Goal: Download file/media

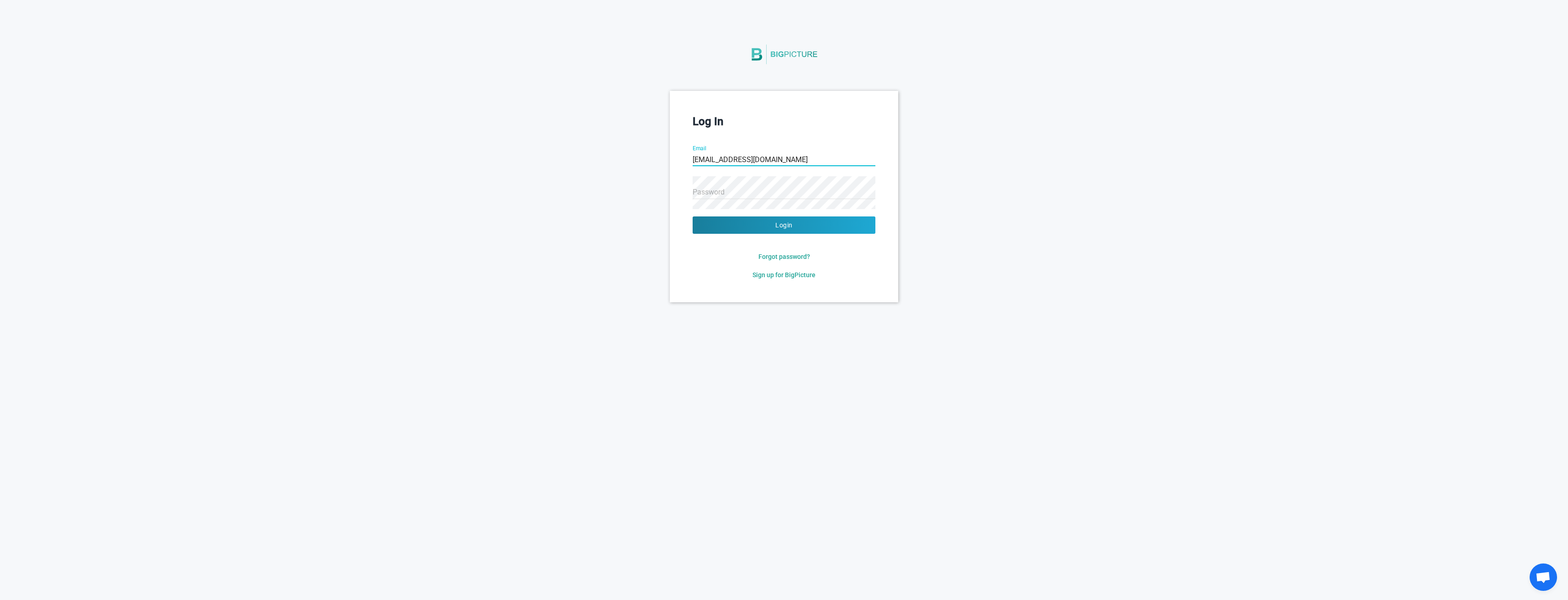
type input "[EMAIL_ADDRESS][DOMAIN_NAME]"
click at [692, 217] on button "Login" at bounding box center [784, 225] width 183 height 17
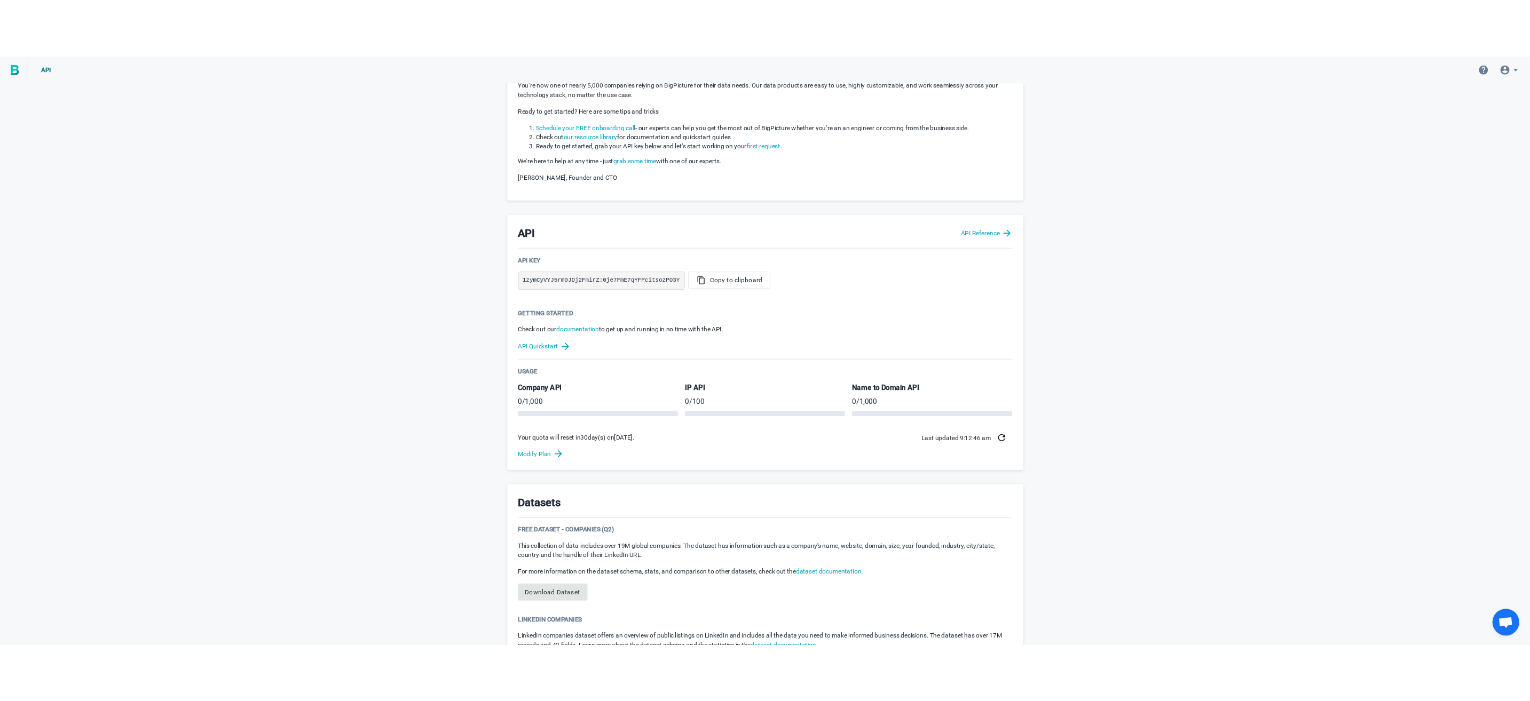
scroll to position [315, 0]
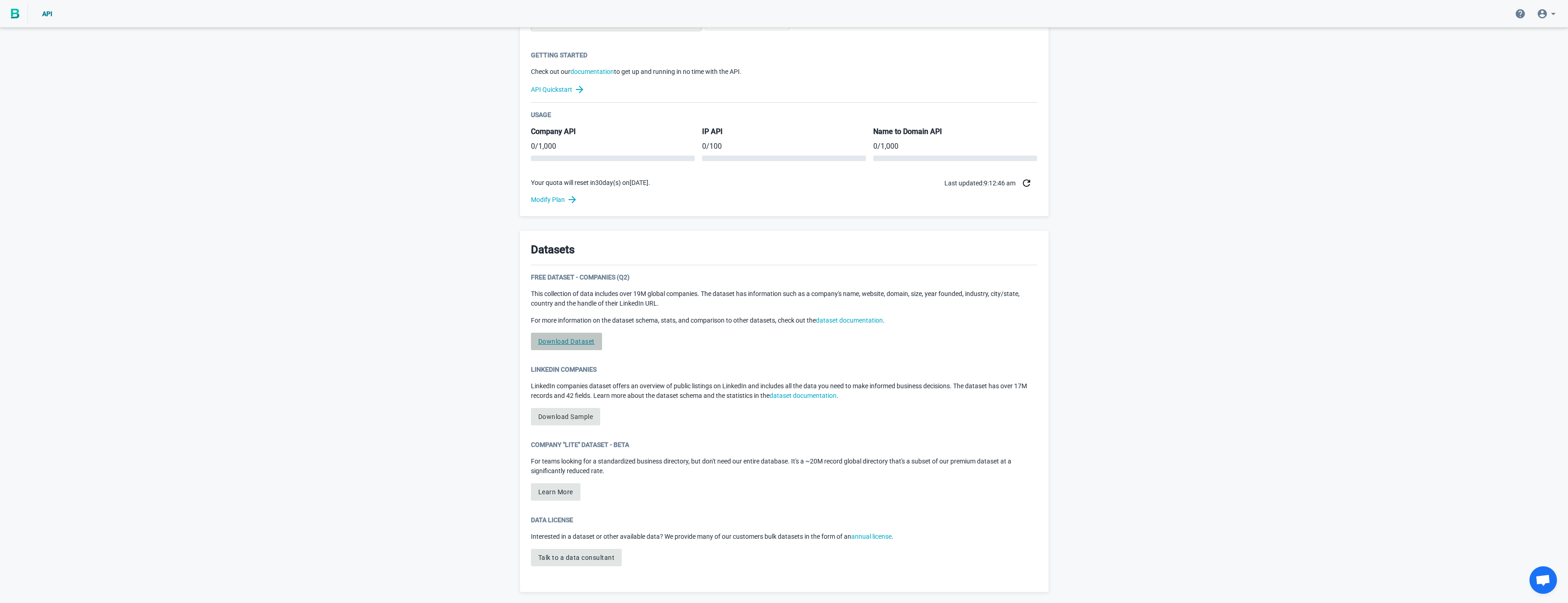
click at [585, 341] on link "Download Dataset" at bounding box center [567, 341] width 71 height 17
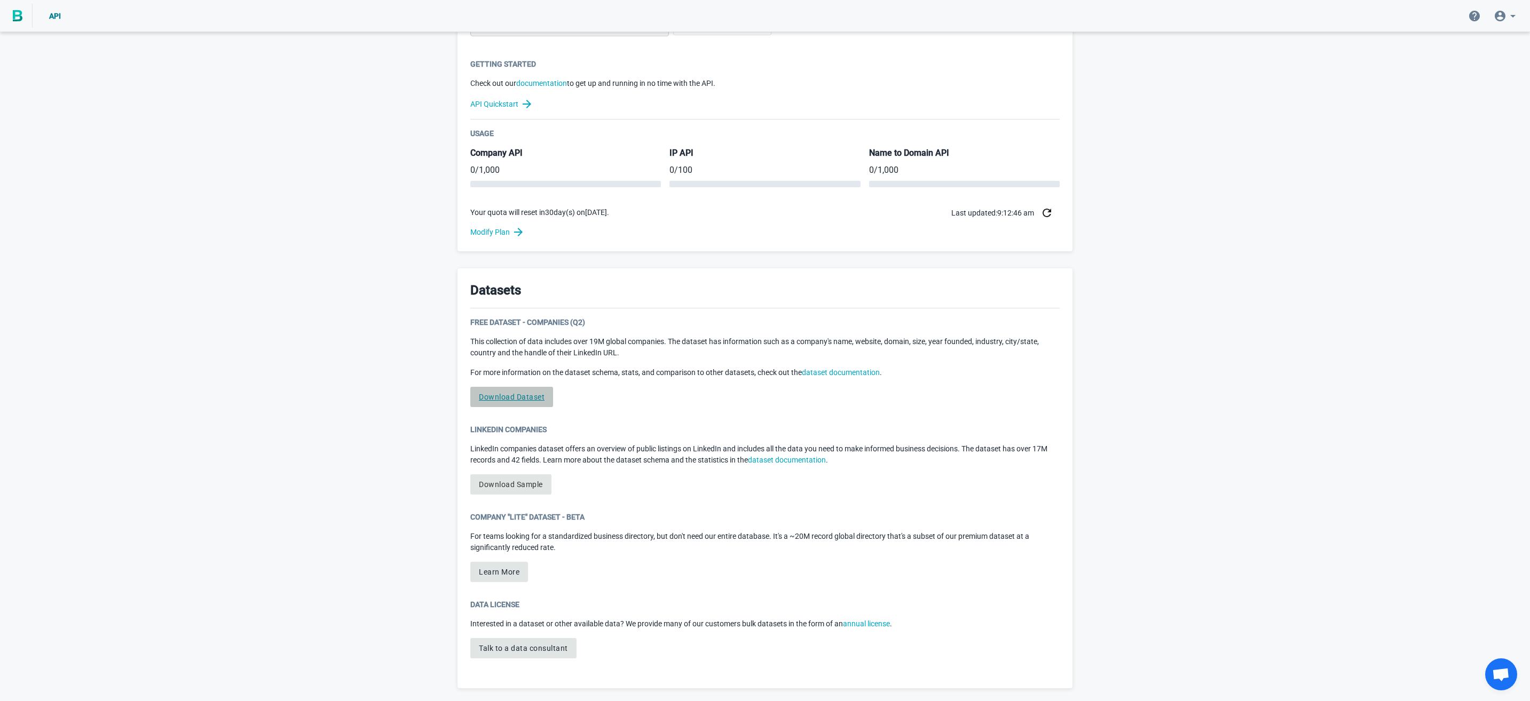
click at [512, 396] on link "Download Dataset" at bounding box center [511, 397] width 83 height 20
click at [507, 389] on link "Download Dataset" at bounding box center [511, 397] width 83 height 20
click at [1399, 484] on div "Welcome to BigPicture! You’re now one of nearly 5,000 companies relying on BigP…" at bounding box center [765, 210] width 1530 height 983
click at [505, 405] on link "Download Dataset" at bounding box center [511, 397] width 83 height 20
click at [1144, 385] on div "Welcome to BigPicture! You’re now one of nearly 5,000 companies relying on BigP…" at bounding box center [765, 210] width 1530 height 983
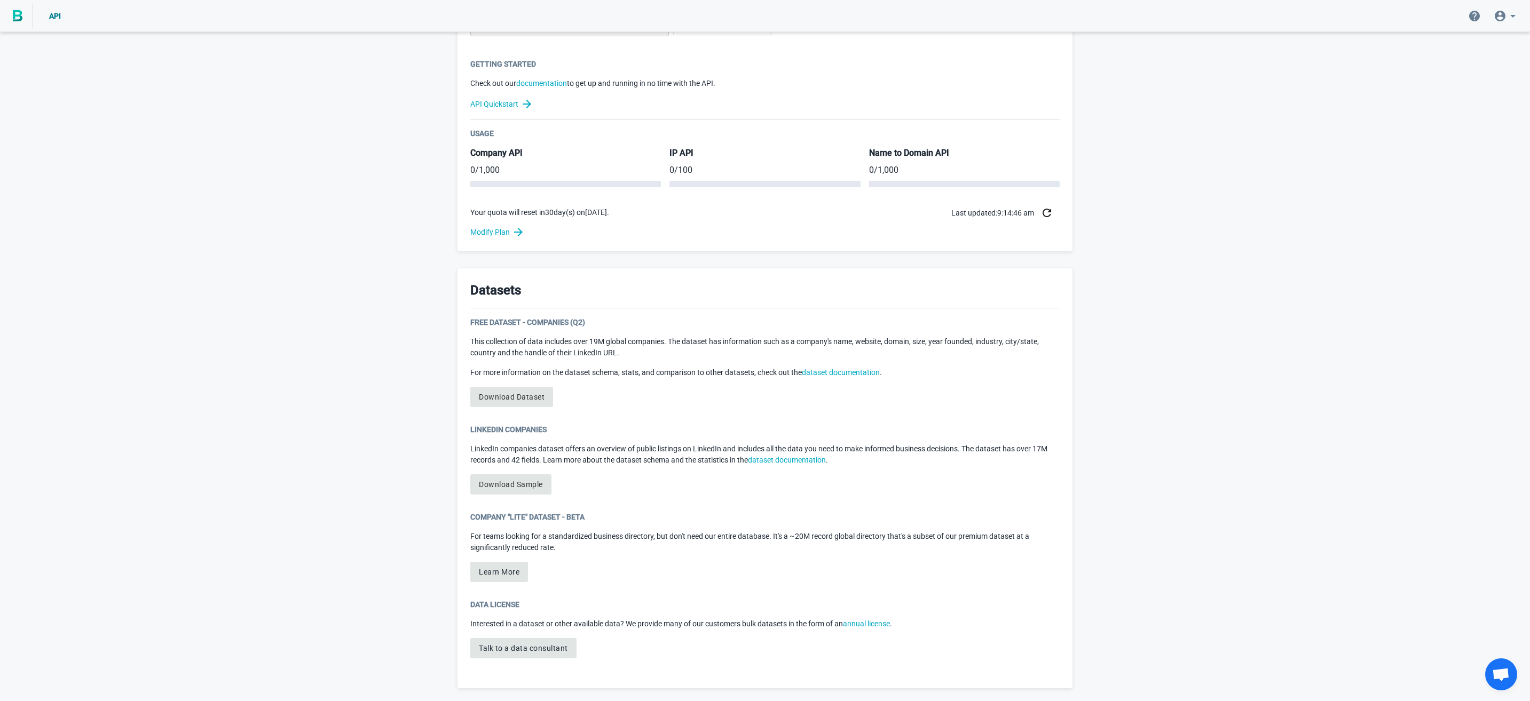
click at [1196, 441] on div "Welcome to BigPicture! You’re now one of nearly 5,000 companies relying on BigP…" at bounding box center [765, 210] width 1530 height 983
click at [1285, 421] on div "Welcome to BigPicture! You’re now one of nearly 5,000 companies relying on BigP…" at bounding box center [765, 210] width 1530 height 983
click at [1307, 522] on div "Welcome to BigPicture! You’re now one of nearly 5,000 companies relying on BigP…" at bounding box center [765, 210] width 1530 height 983
click at [1440, 568] on div "Welcome to BigPicture! You’re now one of nearly 5,000 companies relying on BigP…" at bounding box center [765, 210] width 1530 height 983
click at [1151, 369] on div "Welcome to BigPicture! You’re now one of nearly 5,000 companies relying on BigP…" at bounding box center [765, 210] width 1530 height 983
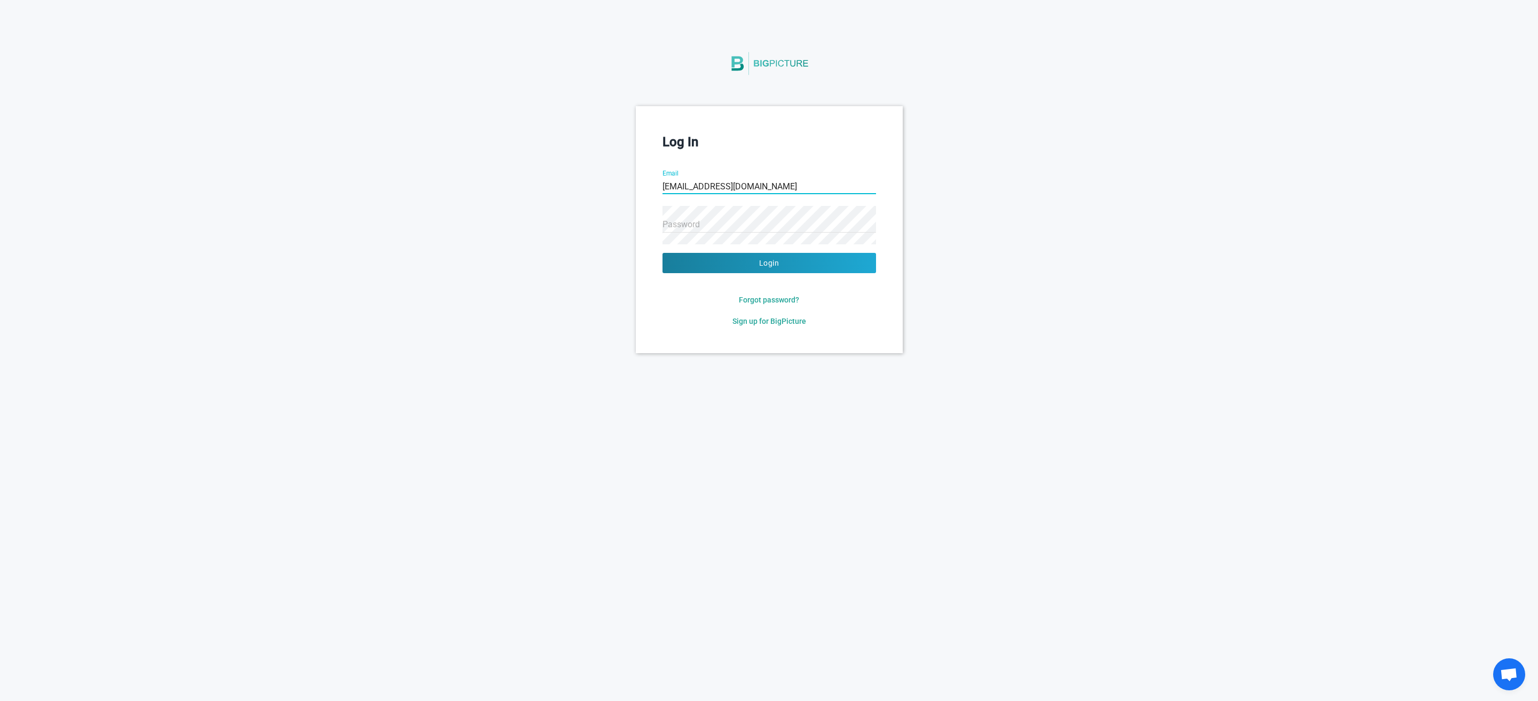
type input "[EMAIL_ADDRESS][DOMAIN_NAME]"
click at [662, 253] on button "Login" at bounding box center [769, 263] width 214 height 20
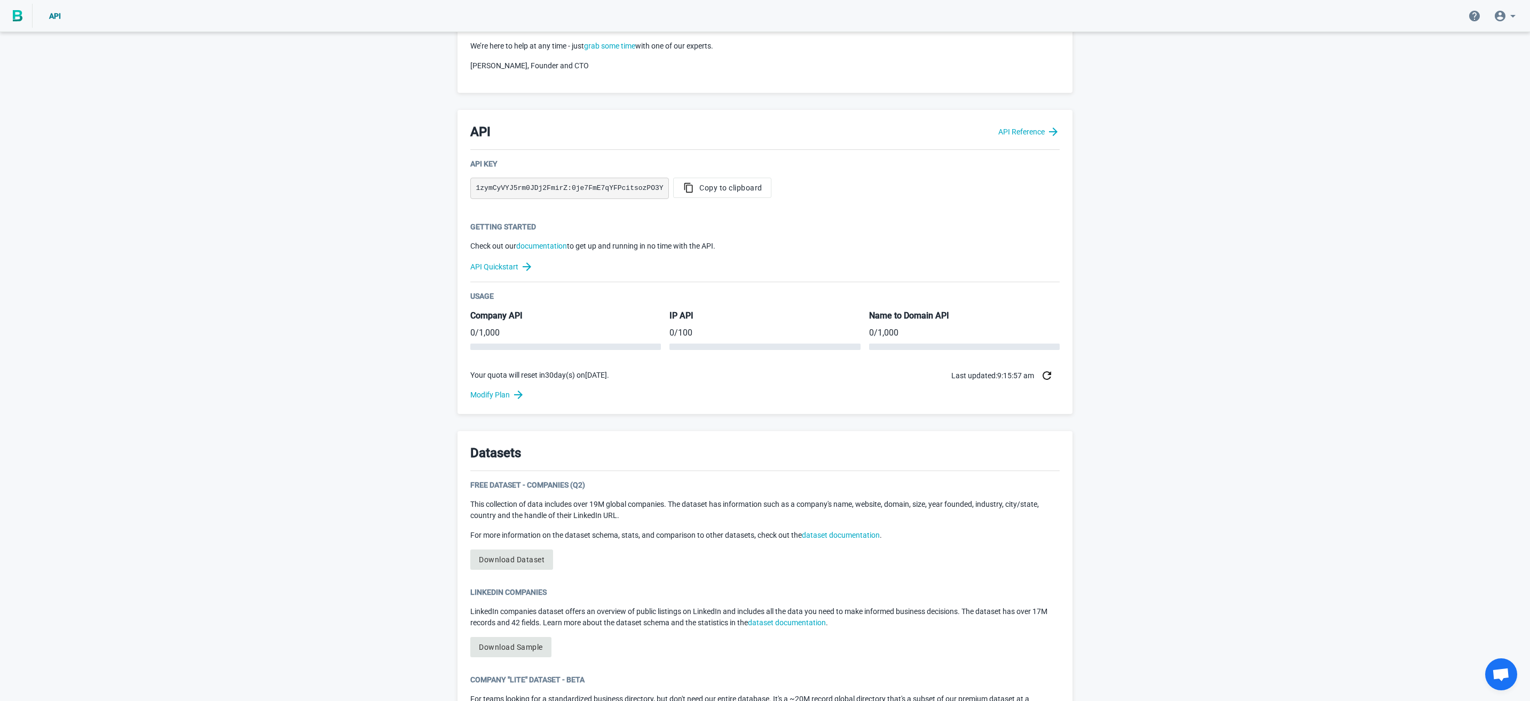
scroll to position [214, 0]
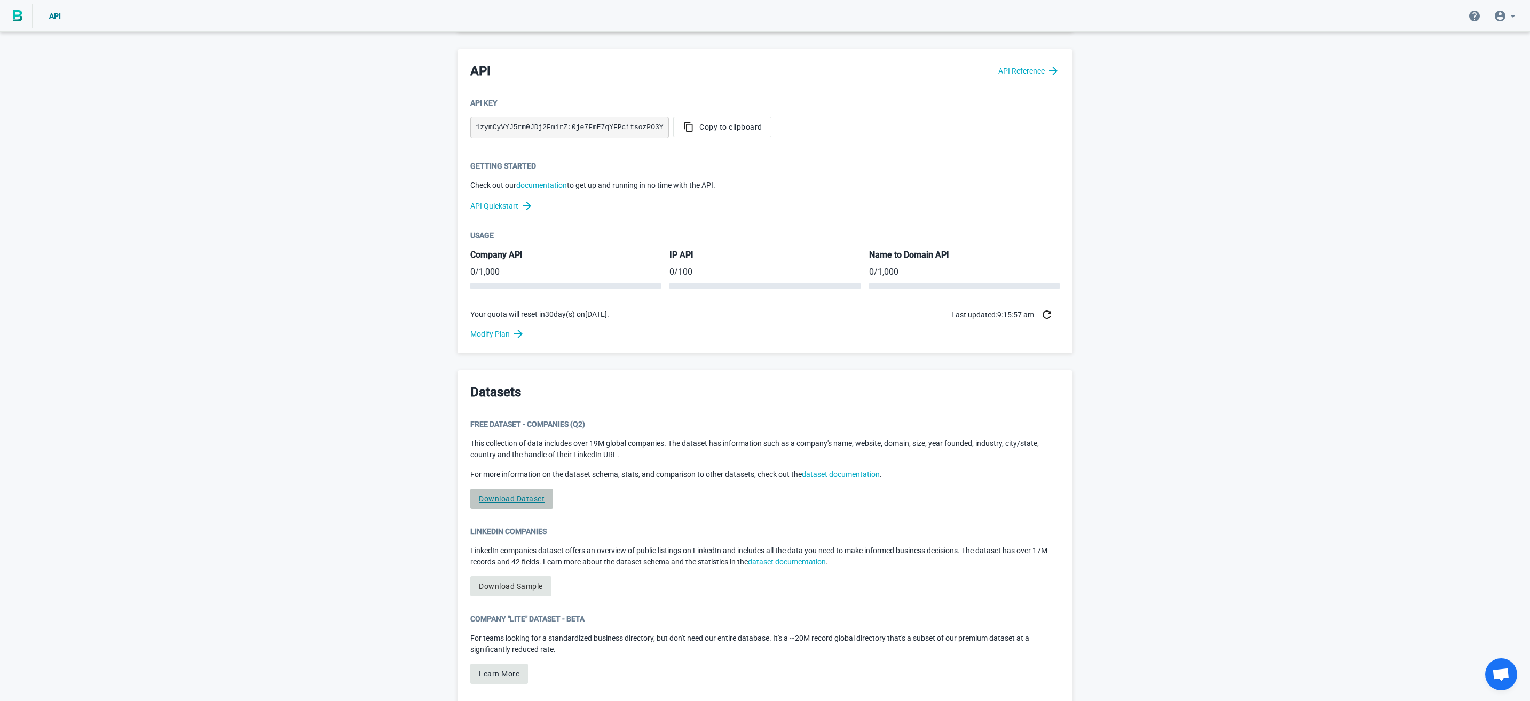
click at [533, 499] on link "Download Dataset" at bounding box center [511, 499] width 83 height 20
click at [518, 499] on link "Download Dataset" at bounding box center [511, 499] width 83 height 20
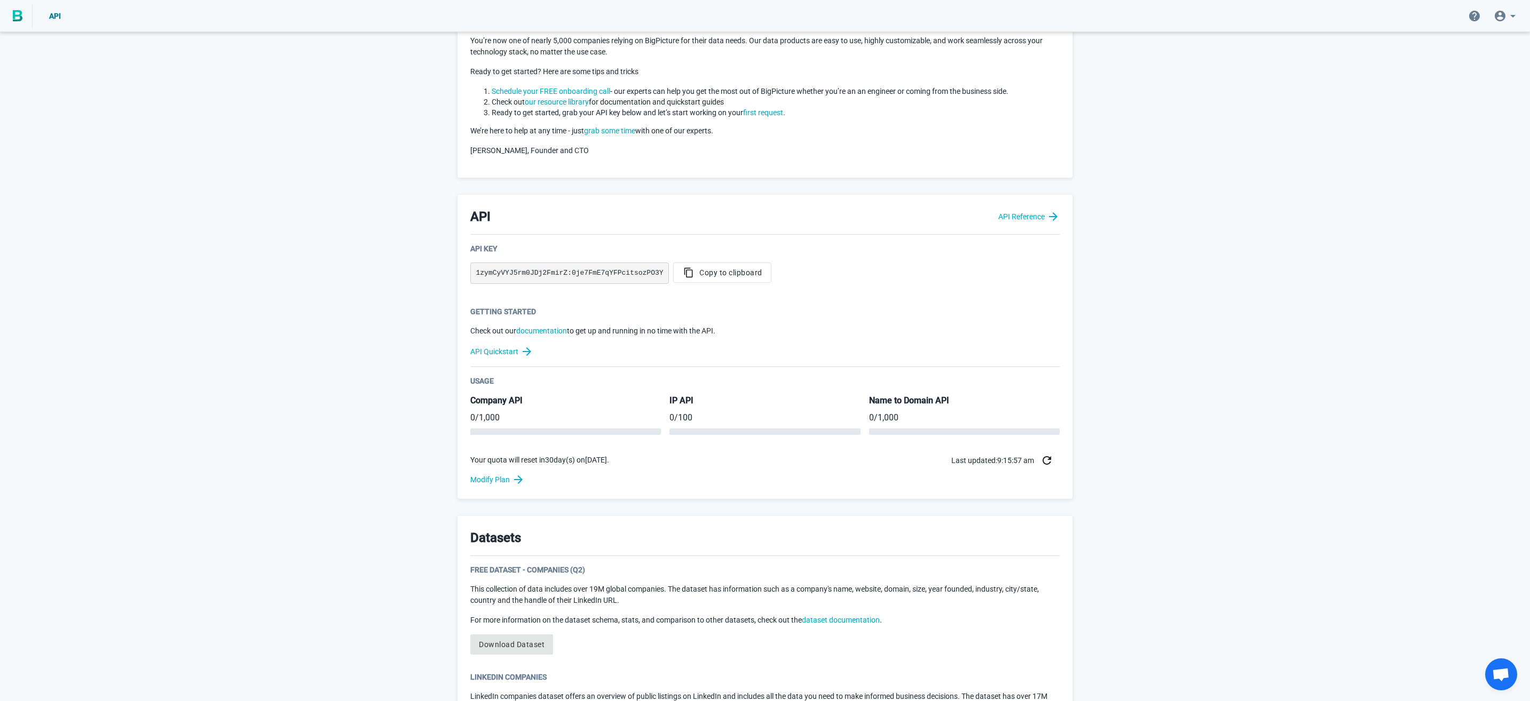
scroll to position [315, 0]
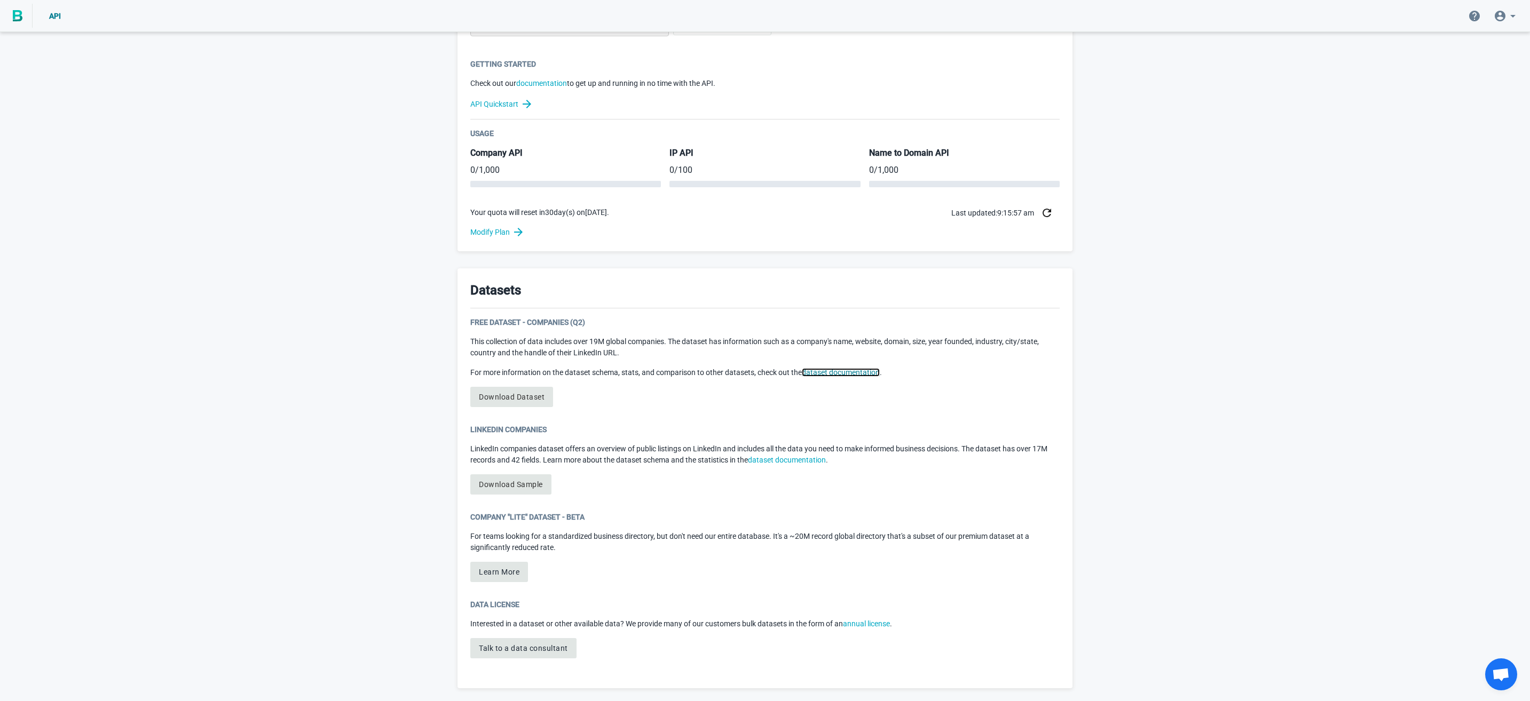
click at [841, 372] on link "dataset documentation" at bounding box center [841, 372] width 78 height 9
